Goal: Task Accomplishment & Management: Manage account settings

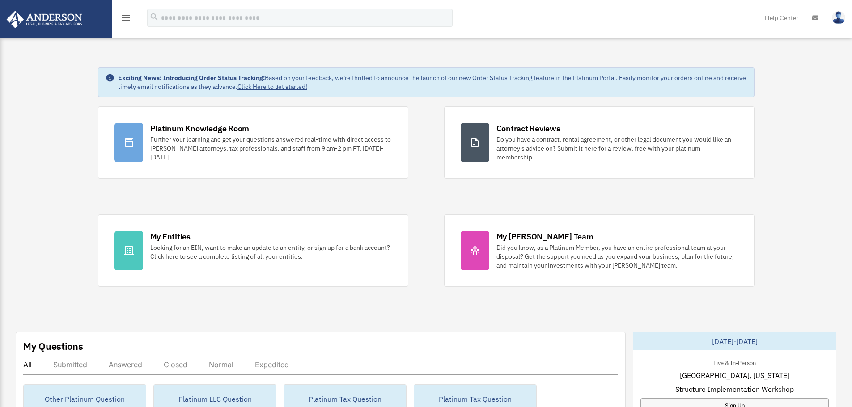
click at [122, 17] on icon "menu" at bounding box center [126, 18] width 11 height 11
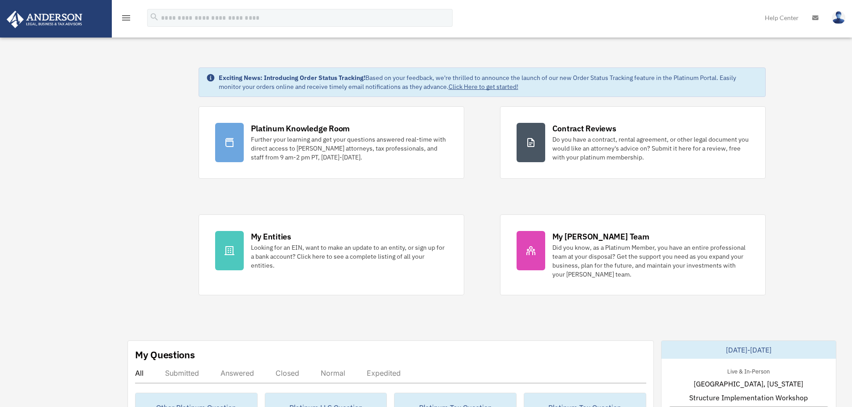
click at [127, 17] on icon "menu" at bounding box center [126, 18] width 11 height 11
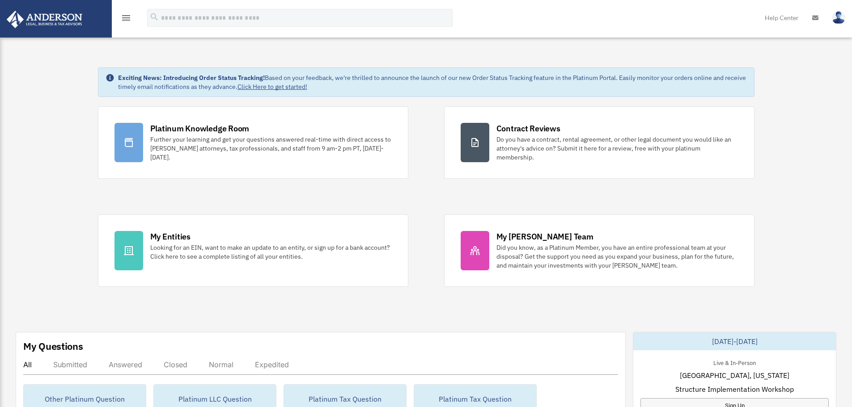
click at [127, 17] on icon "menu" at bounding box center [126, 18] width 11 height 11
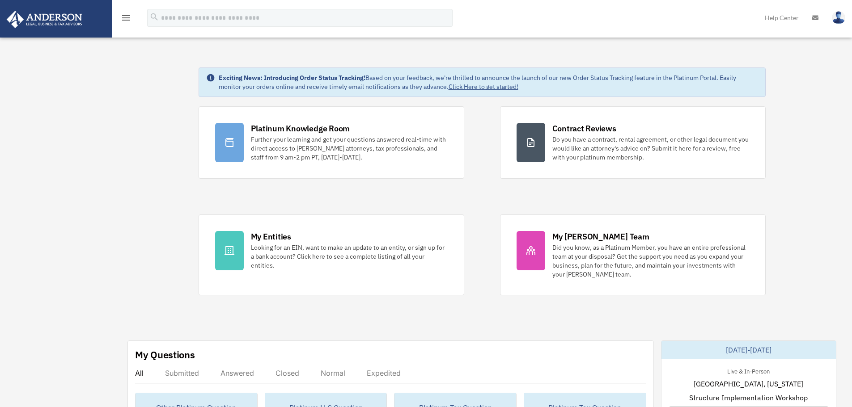
click at [125, 18] on icon "menu" at bounding box center [126, 18] width 11 height 11
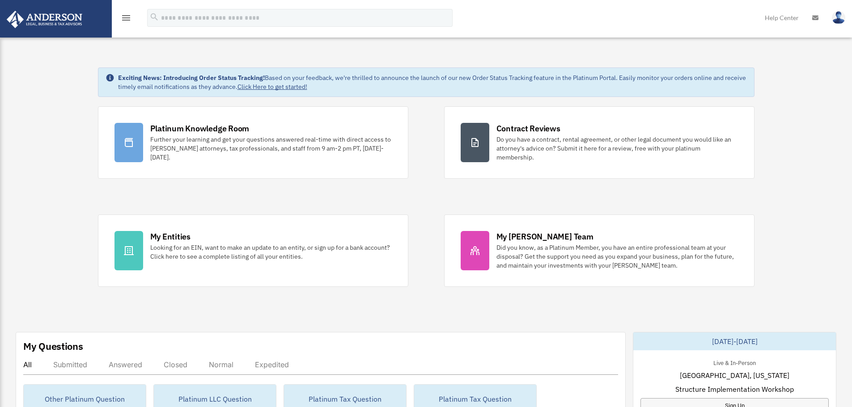
click at [125, 18] on icon "menu" at bounding box center [126, 18] width 11 height 11
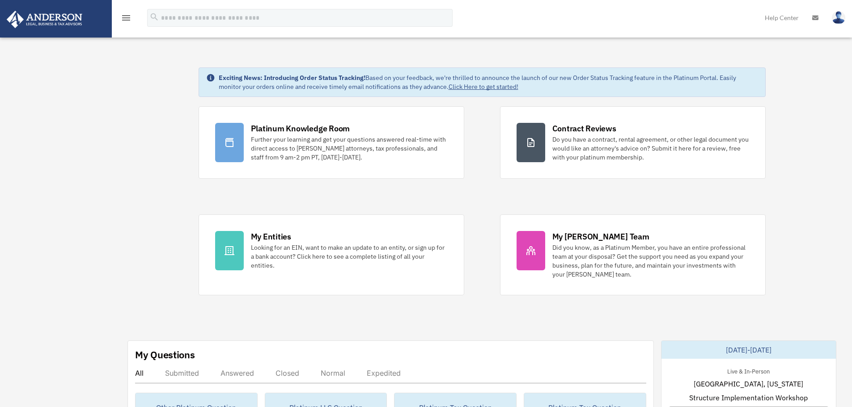
click at [125, 18] on icon "menu" at bounding box center [126, 18] width 11 height 11
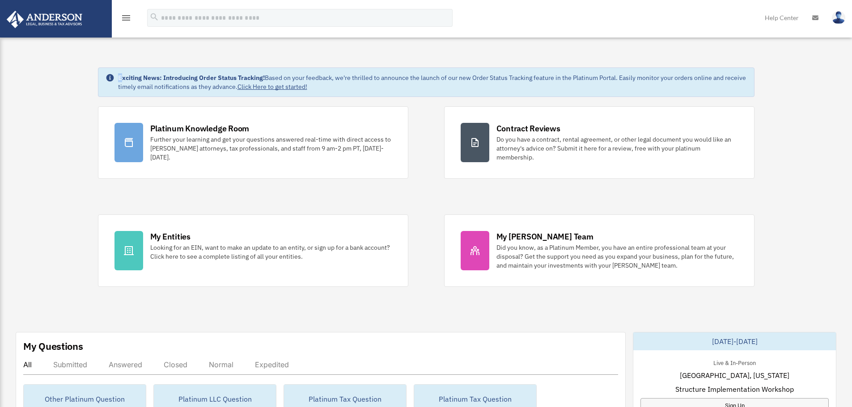
drag, startPoint x: 0, startPoint y: 58, endPoint x: 123, endPoint y: 57, distance: 122.5
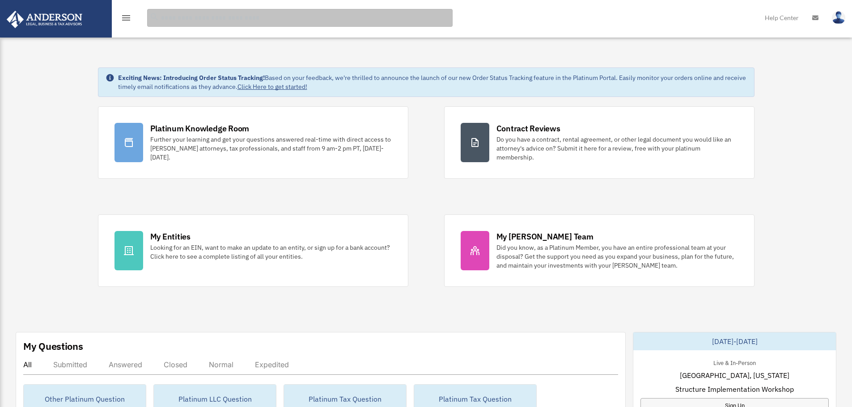
click at [186, 15] on input "search" at bounding box center [299, 18] width 305 height 18
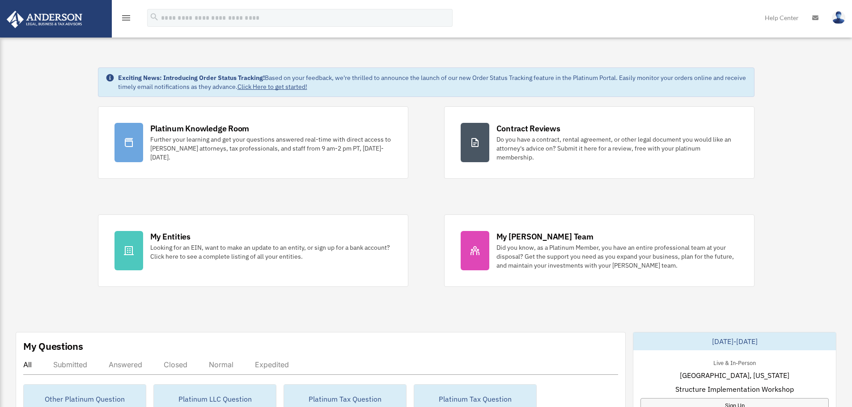
click at [59, 19] on img at bounding box center [44, 19] width 81 height 17
click at [126, 18] on icon "menu" at bounding box center [126, 18] width 11 height 11
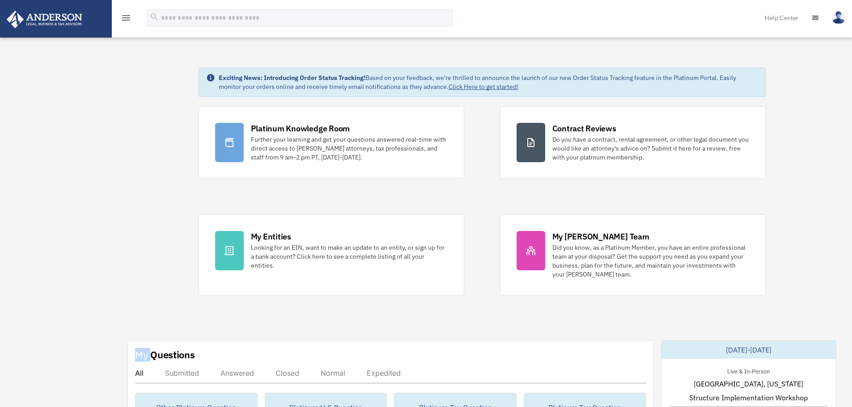
click at [127, 17] on icon "menu" at bounding box center [126, 18] width 11 height 11
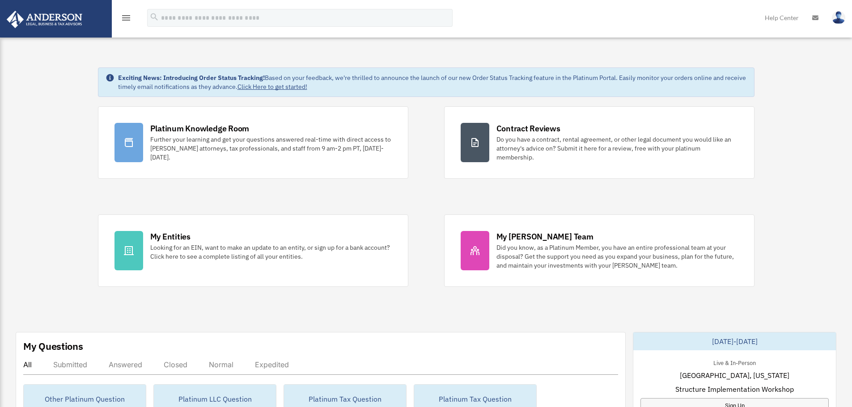
click at [126, 20] on icon "menu" at bounding box center [126, 18] width 11 height 11
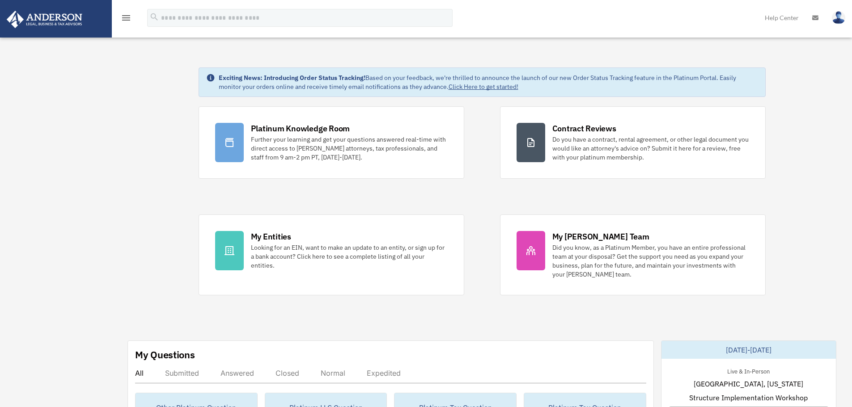
click at [129, 19] on icon "menu" at bounding box center [126, 18] width 11 height 11
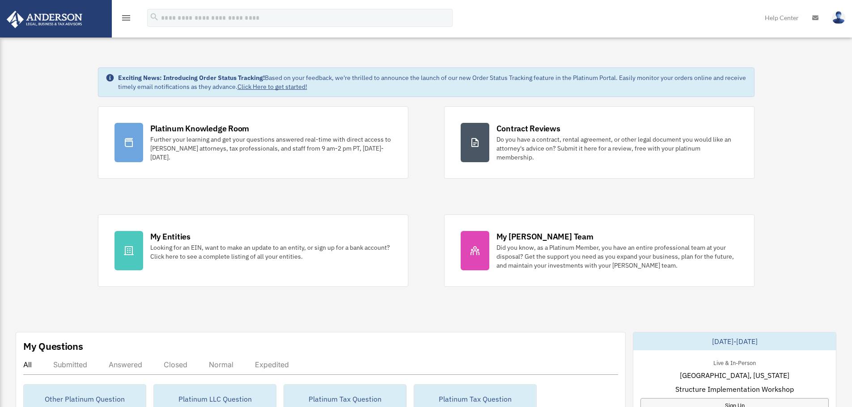
click at [6, 34] on link at bounding box center [56, 19] width 112 height 38
click at [125, 19] on icon "menu" at bounding box center [126, 18] width 11 height 11
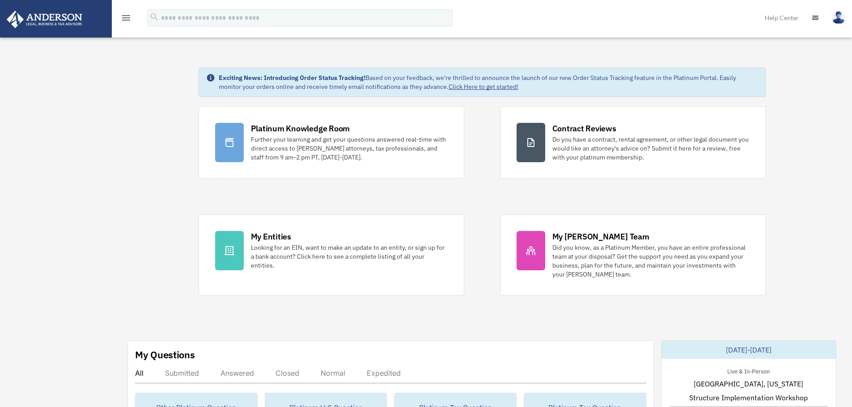
click at [124, 19] on icon "menu" at bounding box center [126, 18] width 11 height 11
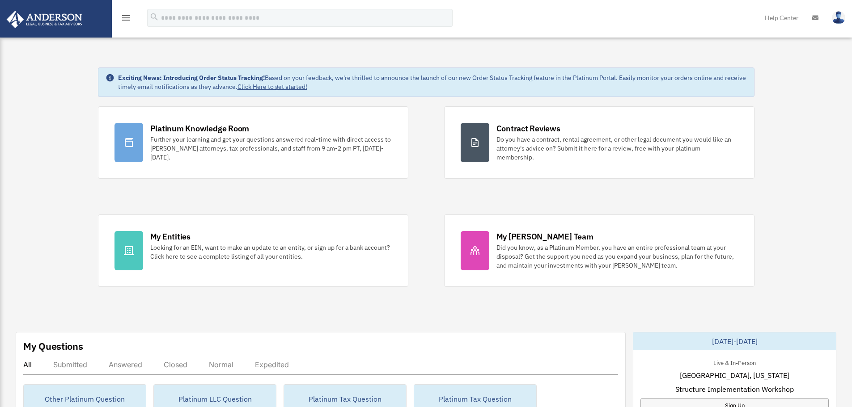
click at [839, 20] on img at bounding box center [838, 17] width 13 height 13
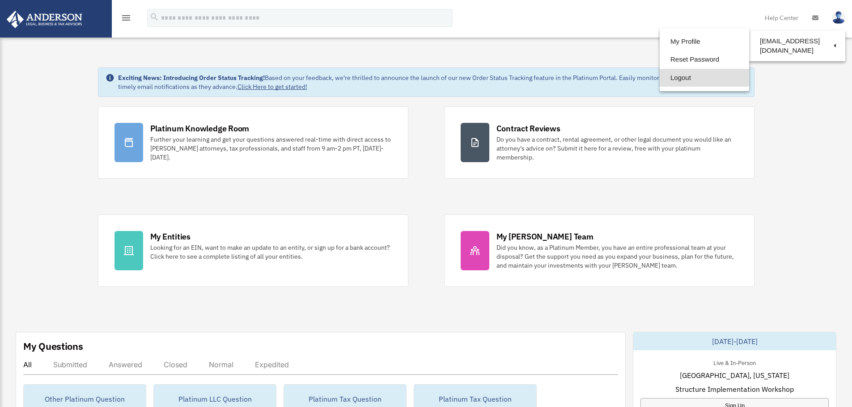
click at [678, 78] on link "Logout" at bounding box center [704, 78] width 89 height 18
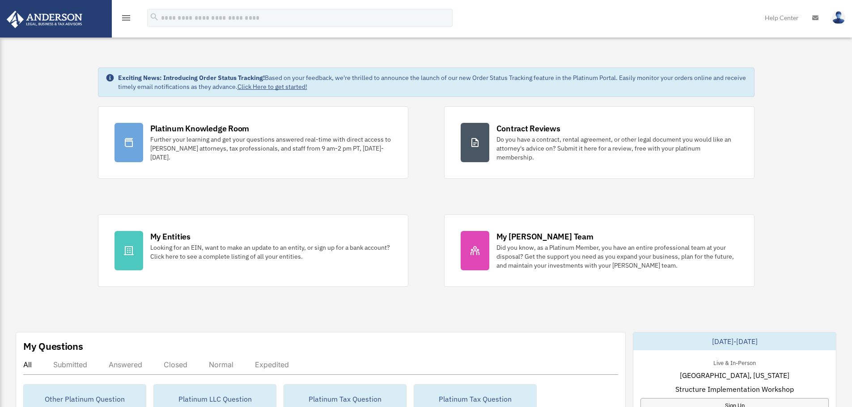
click at [127, 17] on icon "menu" at bounding box center [126, 18] width 11 height 11
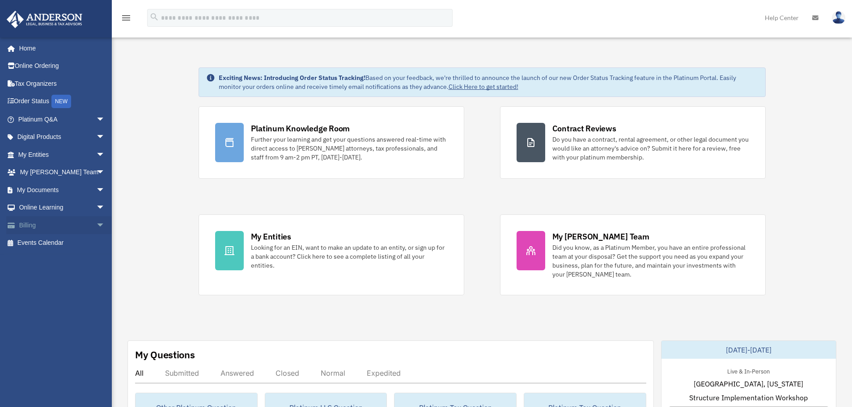
click at [31, 226] on link "Billing arrow_drop_down" at bounding box center [62, 225] width 112 height 18
click at [96, 224] on span "arrow_drop_down" at bounding box center [105, 225] width 18 height 18
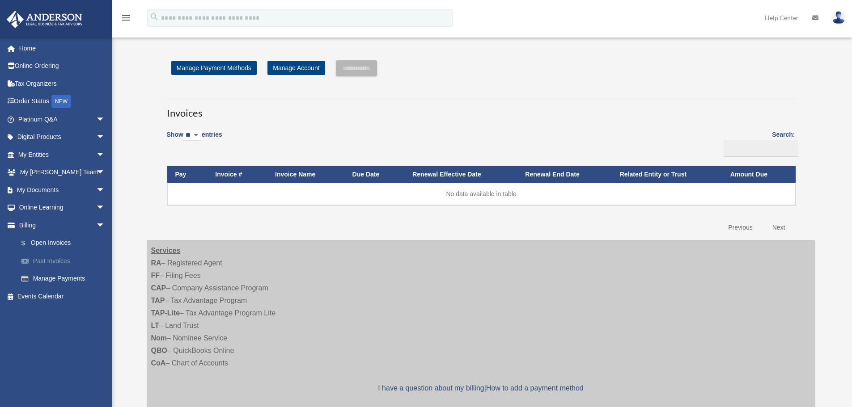
click at [64, 259] on link "Past Invoices" at bounding box center [66, 261] width 106 height 18
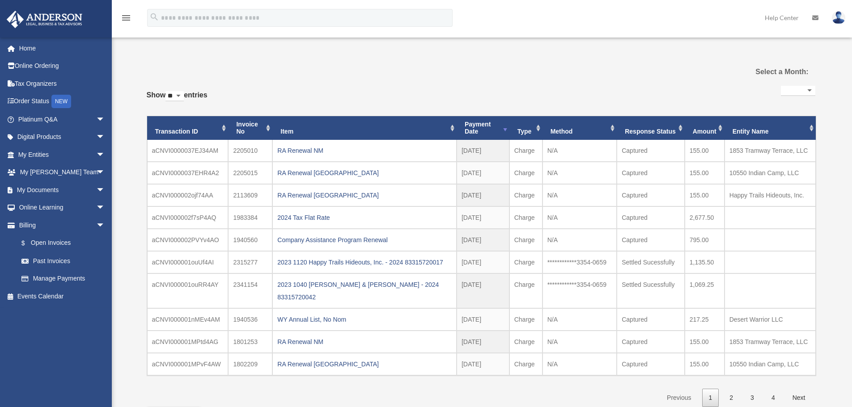
select select
click at [96, 190] on span "arrow_drop_down" at bounding box center [105, 190] width 18 height 18
click at [96, 155] on span "arrow_drop_down" at bounding box center [105, 155] width 18 height 18
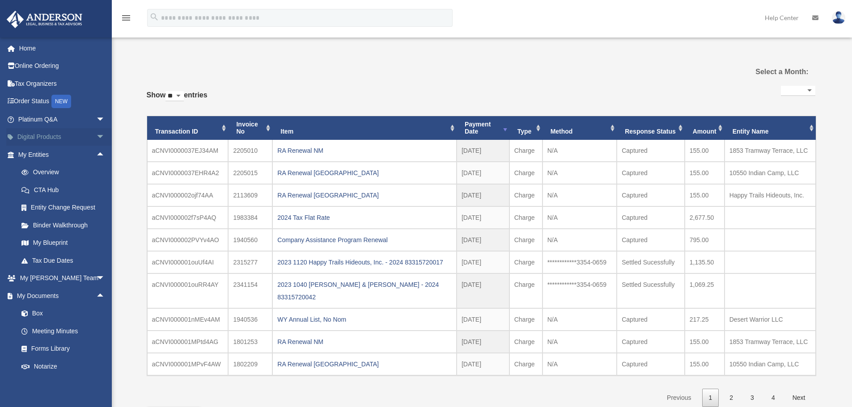
click at [96, 136] on span "arrow_drop_down" at bounding box center [105, 137] width 18 height 18
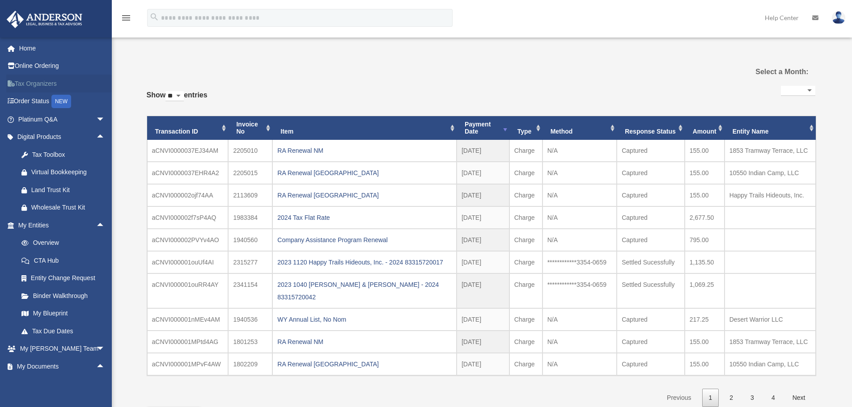
click at [46, 84] on link "Tax Organizers" at bounding box center [62, 84] width 112 height 18
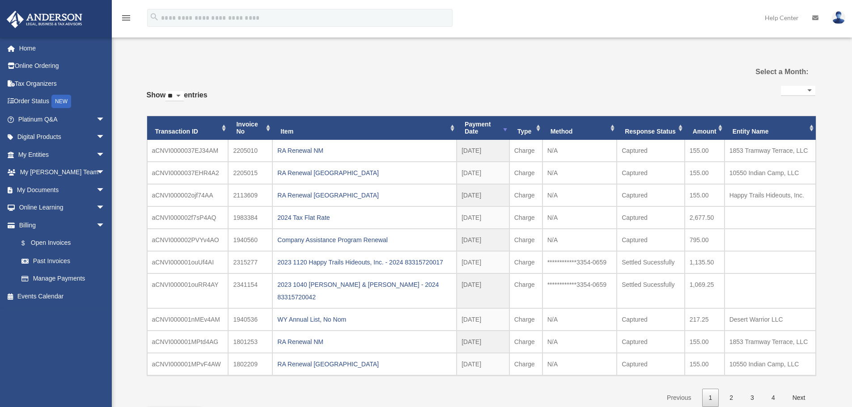
select select
click at [21, 48] on link "Home" at bounding box center [62, 48] width 112 height 18
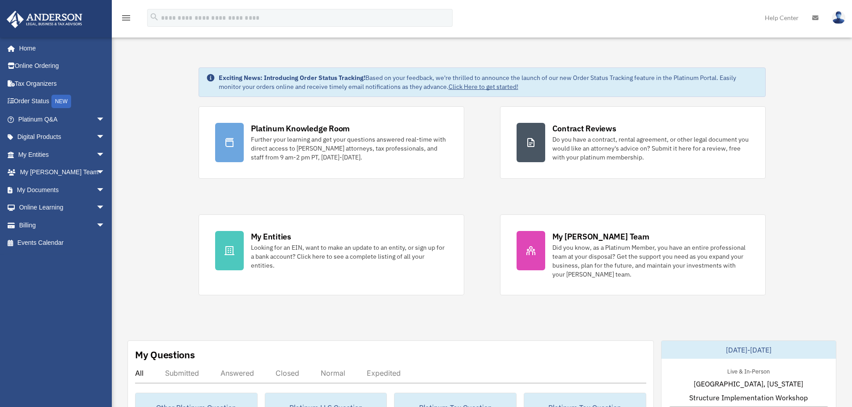
click at [840, 13] on img at bounding box center [838, 17] width 13 height 13
click at [838, 17] on img at bounding box center [838, 17] width 13 height 13
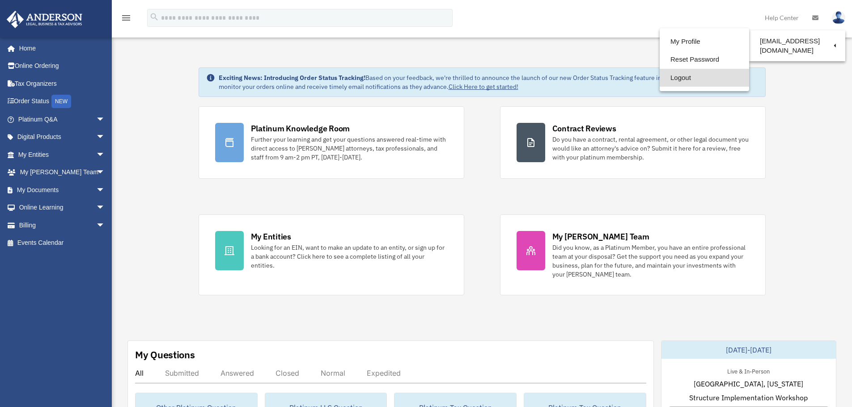
click at [681, 78] on link "Logout" at bounding box center [704, 78] width 89 height 18
